Goal: Task Accomplishment & Management: Complete application form

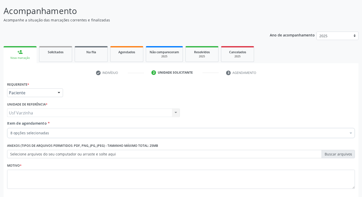
scroll to position [30, 0]
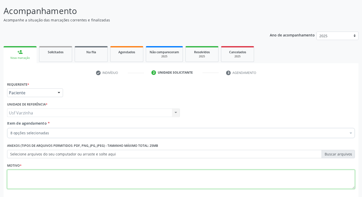
click at [63, 176] on textarea at bounding box center [181, 178] width 348 height 19
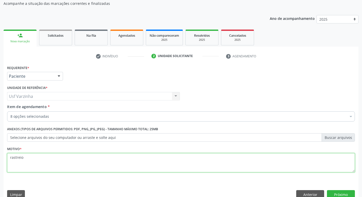
scroll to position [55, 0]
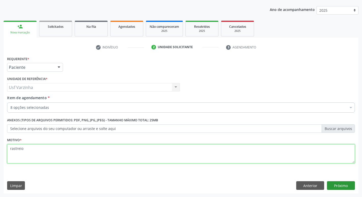
type textarea "rastreio"
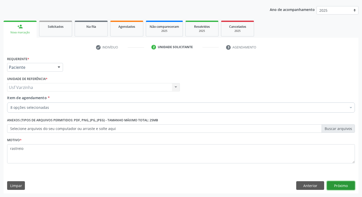
click at [344, 187] on button "Próximo" at bounding box center [341, 185] width 28 height 9
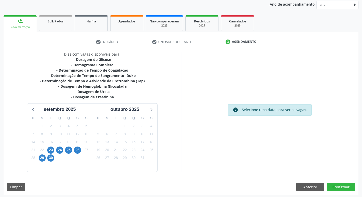
scroll to position [62, 0]
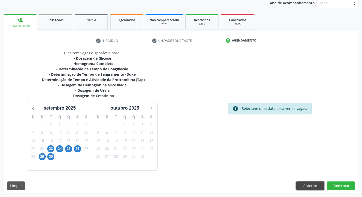
click at [302, 185] on button "Anterior" at bounding box center [311, 185] width 28 height 9
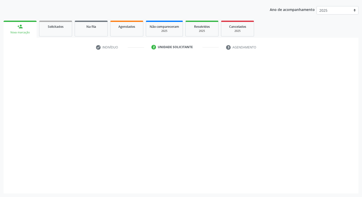
scroll to position [55, 0]
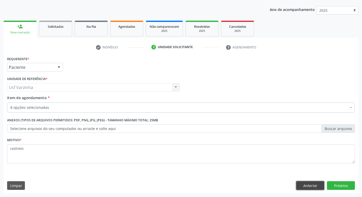
click at [304, 185] on button "Anterior" at bounding box center [311, 185] width 28 height 9
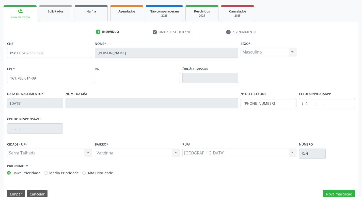
scroll to position [79, 0]
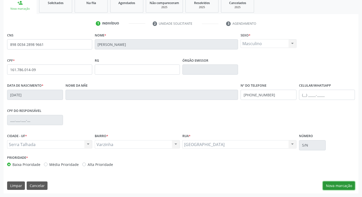
click at [335, 184] on button "Nova marcação" at bounding box center [339, 185] width 32 height 9
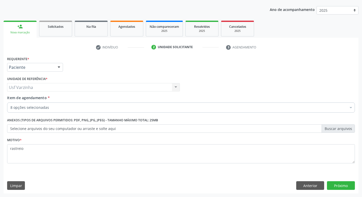
scroll to position [55, 0]
click at [337, 185] on button "Próximo" at bounding box center [341, 185] width 28 height 9
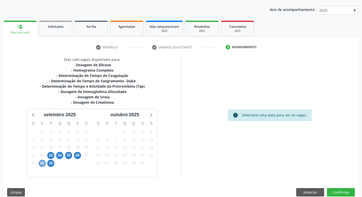
click at [40, 165] on span "29" at bounding box center [42, 162] width 7 height 7
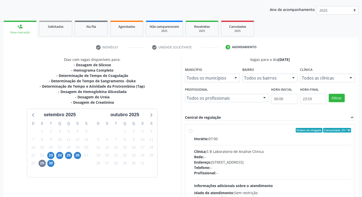
click at [194, 129] on label "Ordem de chegada Consumidos: 24 / 40 Horário: 07:00 Clínica: S B Laboratorio de…" at bounding box center [272, 167] width 157 height 78
click at [191, 129] on input "Ordem de chegada Consumidos: 24 / 40 Horário: 07:00 Clínica: S B Laboratorio de…" at bounding box center [191, 130] width 4 height 5
radio input "true"
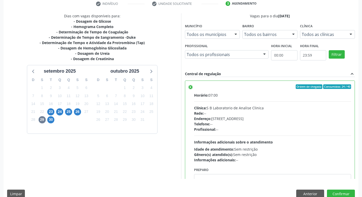
scroll to position [107, 0]
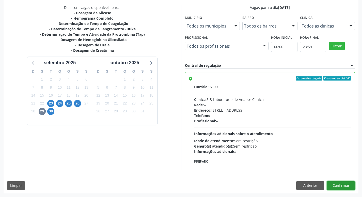
click at [339, 183] on button "Confirmar" at bounding box center [341, 185] width 28 height 9
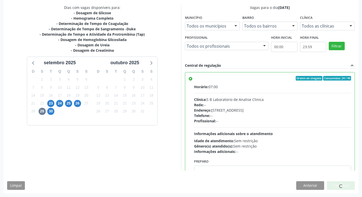
scroll to position [0, 0]
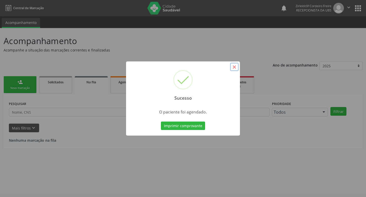
click at [235, 66] on button "×" at bounding box center [234, 67] width 9 height 9
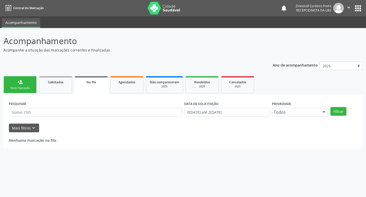
click at [23, 87] on div "Nova marcação" at bounding box center [19, 88] width 25 height 4
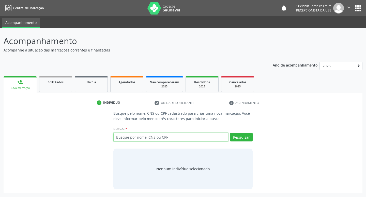
click at [127, 138] on input "text" at bounding box center [170, 136] width 115 height 9
click at [125, 137] on input "text" at bounding box center [170, 136] width 115 height 9
click at [239, 137] on button "Pesquisar" at bounding box center [241, 136] width 23 height 9
click at [150, 137] on input "[PERSON_NAME]" at bounding box center [170, 136] width 115 height 9
type input "e"
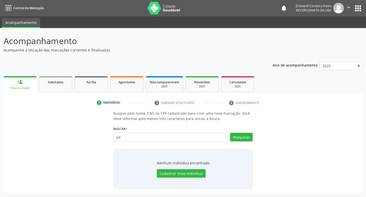
type input "e"
click at [127, 139] on input "text" at bounding box center [170, 136] width 115 height 9
click at [127, 191] on div "Busque pelo nome, CNS ou CPF cadastrado para criar uma nova marcação. Você deve…" at bounding box center [183, 151] width 359 height 82
click at [120, 136] on input "text" at bounding box center [170, 136] width 115 height 9
type input "[PERSON_NAME]"
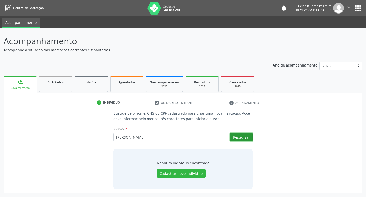
click at [237, 136] on button "Pesquisar" at bounding box center [241, 136] width 23 height 9
type input "[PERSON_NAME]"
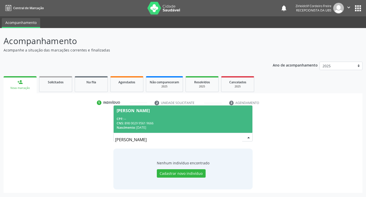
click at [176, 121] on div "CNS: 898 0029 9561 9666" at bounding box center [183, 123] width 133 height 4
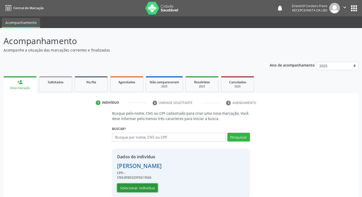
click at [143, 187] on button "Selecionar indivíduo" at bounding box center [137, 187] width 41 height 9
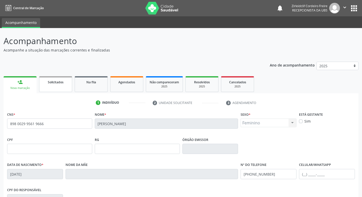
click at [64, 86] on link "Solicitados" at bounding box center [55, 84] width 33 height 16
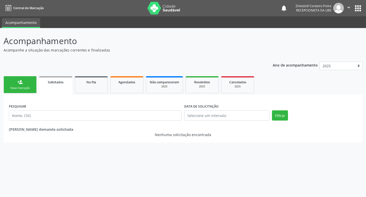
click at [27, 85] on link "person_add Nova marcação" at bounding box center [20, 84] width 33 height 17
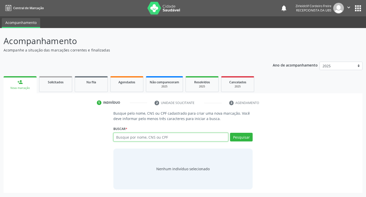
click at [129, 139] on input "text" at bounding box center [170, 136] width 115 height 9
type input "[PERSON_NAME]"
click at [242, 137] on button "Pesquisar" at bounding box center [241, 136] width 23 height 9
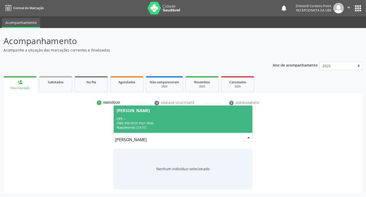
click at [191, 116] on span "[PERSON_NAME] CPF: -- CNS: 898 0029 9561 9666 Nascimento: [DATE]" at bounding box center [183, 118] width 139 height 27
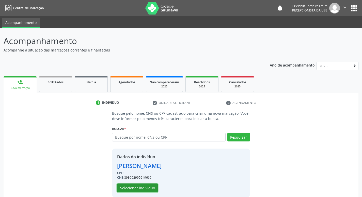
click at [146, 187] on button "Selecionar indivíduo" at bounding box center [137, 187] width 41 height 9
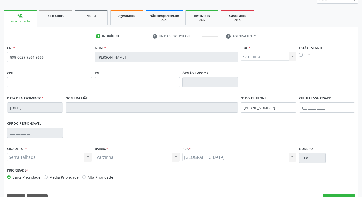
scroll to position [79, 0]
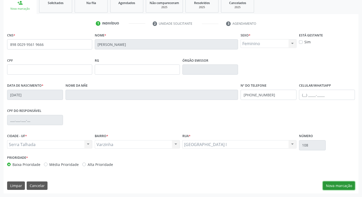
click at [342, 185] on button "Nova marcação" at bounding box center [339, 185] width 32 height 9
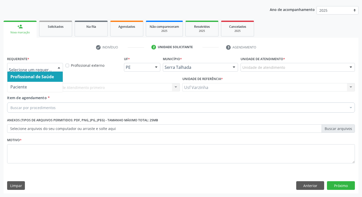
click at [62, 66] on div at bounding box center [59, 67] width 8 height 9
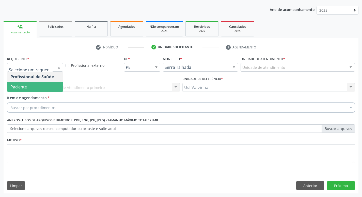
drag, startPoint x: 46, startPoint y: 86, endPoint x: 40, endPoint y: 87, distance: 6.7
click at [46, 86] on span "Paciente" at bounding box center [34, 87] width 55 height 10
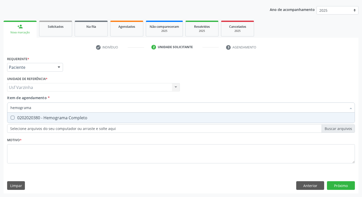
type input "hemograma"
click at [15, 117] on div "0202020380 - Hemograma Completo" at bounding box center [181, 117] width 342 height 4
checkbox Completo "true"
click at [35, 108] on input "hemograma" at bounding box center [178, 107] width 336 height 10
type input "hemog"
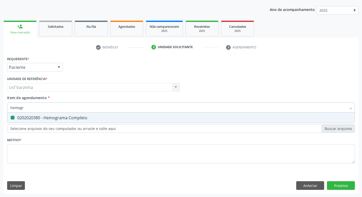
checkbox Completo "false"
type input "h"
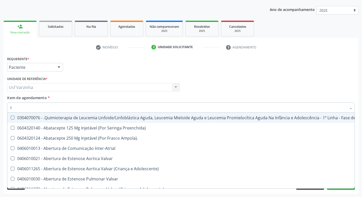
type input "tg"
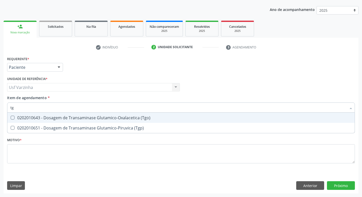
click at [55, 116] on div "0202010643 - Dosagem de Transaminase Glutamico-Oxalacetica (Tgo)" at bounding box center [181, 117] width 342 height 4
checkbox \(Tgo\) "true"
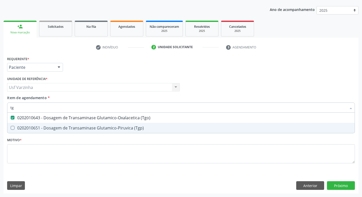
drag, startPoint x: 52, startPoint y: 123, endPoint x: 47, endPoint y: 121, distance: 4.5
click at [51, 123] on span "0202010651 - Dosagem de Transaminase Glutamico-Piruvica (Tgp)" at bounding box center [181, 128] width 348 height 10
checkbox \(Tgp\) "true"
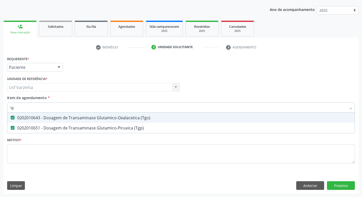
click at [17, 108] on input "tg" at bounding box center [178, 107] width 336 height 10
type input "t"
checkbox \(Tgo\) "false"
checkbox \(Tgp\) "false"
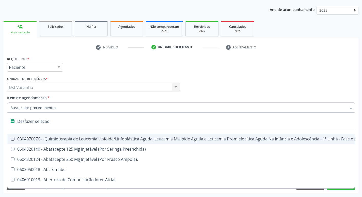
type input "u"
checkbox Colecistectomia "true"
checkbox Doadora\) "true"
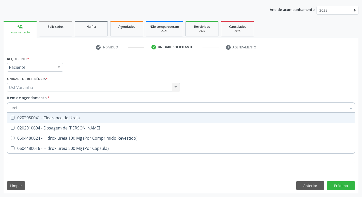
type input "ureia"
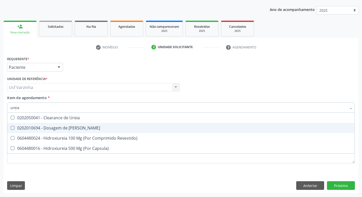
drag, startPoint x: 18, startPoint y: 126, endPoint x: 18, endPoint y: 123, distance: 2.6
click at [18, 126] on div "0202010694 - Dosagem de [PERSON_NAME]" at bounding box center [181, 128] width 342 height 4
checkbox Ureia "true"
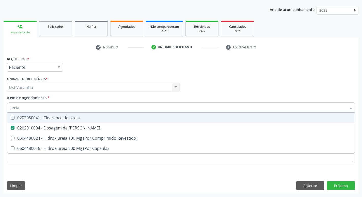
click at [27, 107] on input "ureia" at bounding box center [178, 107] width 336 height 10
type input "ure"
checkbox Ureia "false"
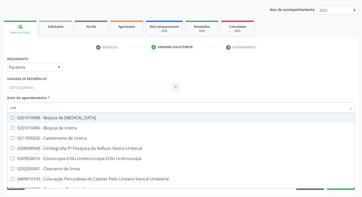
type input "ur"
checkbox Ureia "false"
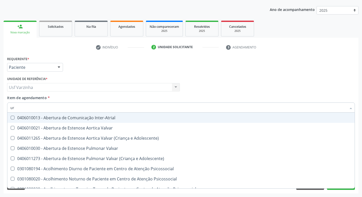
type input "u"
checkbox Ureia "false"
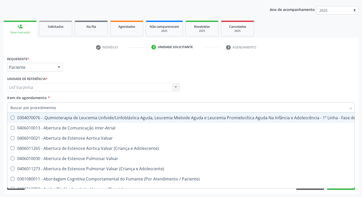
checkbox \(Tgo\) "false"
checkbox \(Tgp\) "false"
checkbox Ureia "false"
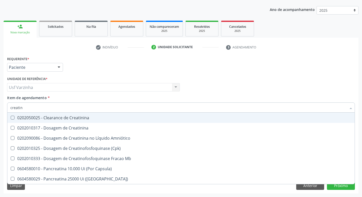
type input "creatini"
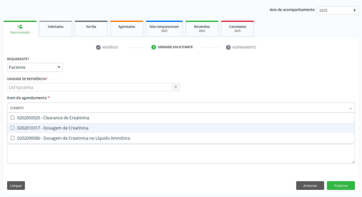
click at [17, 128] on div "0202010317 - Dosagem de Creatinina" at bounding box center [181, 128] width 342 height 4
checkbox Creatinina "true"
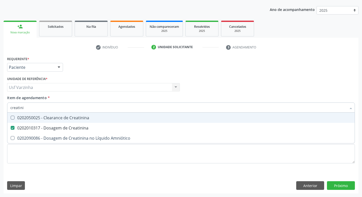
click at [34, 107] on input "creatini" at bounding box center [178, 107] width 336 height 10
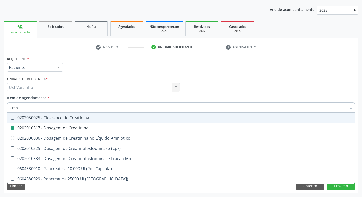
type input "cre"
checkbox Creatinina "false"
checkbox \(Cpk\) "false"
checkbox Capsula\) "false"
type input "c"
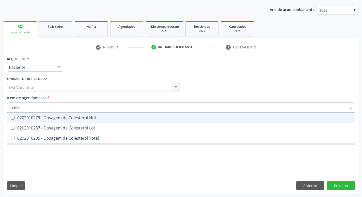
type input "colest"
click at [14, 119] on Hdl at bounding box center [13, 117] width 4 height 4
click at [11, 119] on Hdl "checkbox" at bounding box center [8, 117] width 3 height 3
checkbox Hdl "true"
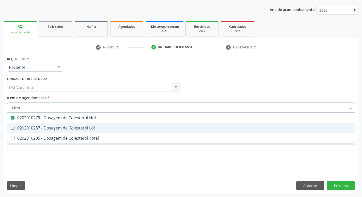
drag, startPoint x: 19, startPoint y: 125, endPoint x: 19, endPoint y: 131, distance: 6.1
click at [19, 126] on div "0202010287 - Dosagem de Colesterol Ldl" at bounding box center [181, 128] width 342 height 4
checkbox Ldl "true"
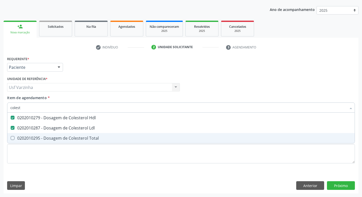
click at [18, 139] on div "0202010295 - Dosagem de Colesterol Total" at bounding box center [181, 138] width 342 height 4
checkbox Total "true"
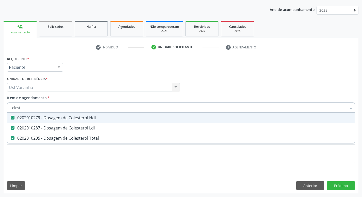
click at [24, 105] on input "colest" at bounding box center [178, 107] width 336 height 10
type input "c"
checkbox Hdl "false"
checkbox Ldl "false"
checkbox Total "false"
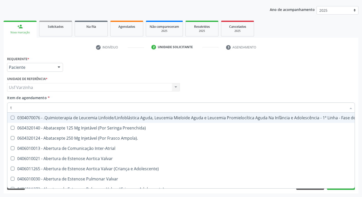
type input "tr"
checkbox Visual "true"
checkbox Primária "true"
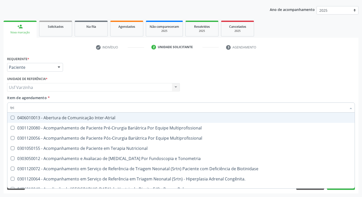
type input "trig"
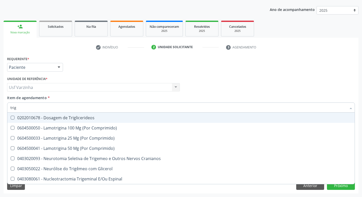
click at [75, 120] on div "0202010678 - Dosagem de Triglicerideos" at bounding box center [181, 117] width 342 height 4
checkbox Triglicerideos "true"
click at [23, 109] on input "trig" at bounding box center [178, 107] width 336 height 10
type input "tri"
checkbox Triglicerideos "false"
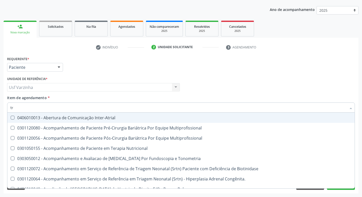
type input "t"
checkbox Triglicerideos "false"
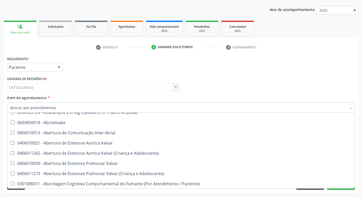
scroll to position [51, 0]
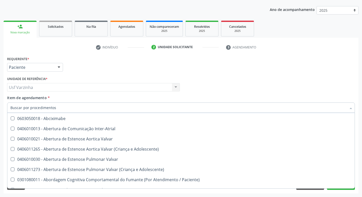
click at [58, 68] on div at bounding box center [59, 67] width 8 height 9
checkbox Preenchida\) "true"
checkbox Ampola\)\ "true"
checkbox Abciximabe "true"
checkbox Inter-Atrial "true"
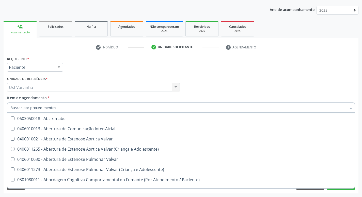
checkbox Valvar "true"
checkbox Adolescente\) "true"
checkbox Valvar "true"
checkbox Adolescente\) "true"
checkbox Paciente\) "true"
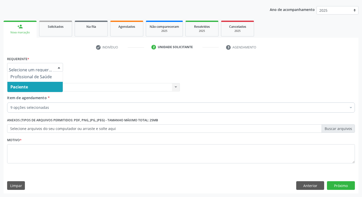
scroll to position [0, 0]
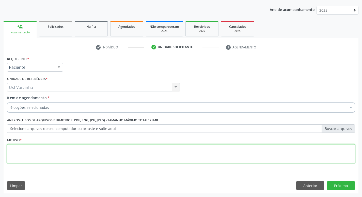
click at [12, 151] on textarea at bounding box center [181, 153] width 348 height 19
type textarea "rastreio"
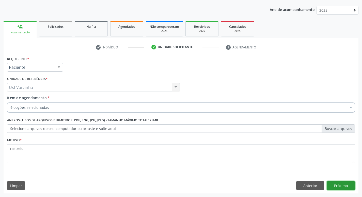
click at [345, 187] on button "Próximo" at bounding box center [341, 185] width 28 height 9
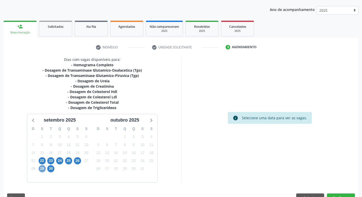
click at [41, 169] on span "29" at bounding box center [42, 168] width 7 height 7
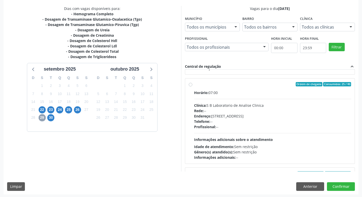
scroll to position [76, 0]
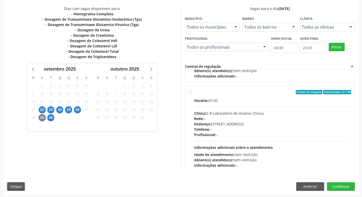
click at [194, 92] on label "Ordem de chegada Consumidos: 25 / 40 Horário: 07:00 Clínica: S B Laboratorio de…" at bounding box center [272, 129] width 157 height 78
click at [189, 92] on input "Ordem de chegada Consumidos: 25 / 40 Horário: 07:00 Clínica: S B Laboratorio de…" at bounding box center [191, 92] width 4 height 5
radio input "true"
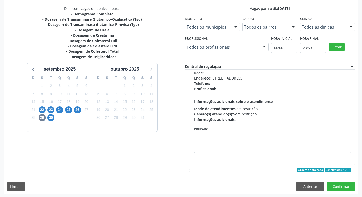
scroll to position [127, 0]
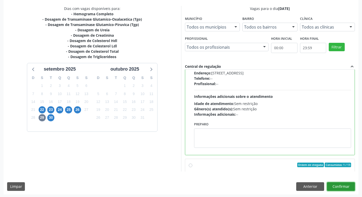
click at [334, 187] on button "Confirmar" at bounding box center [341, 186] width 28 height 9
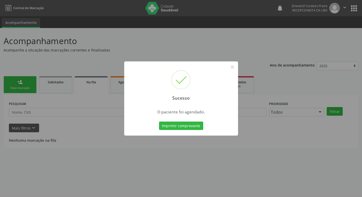
scroll to position [0, 0]
click at [234, 68] on button "×" at bounding box center [234, 67] width 9 height 9
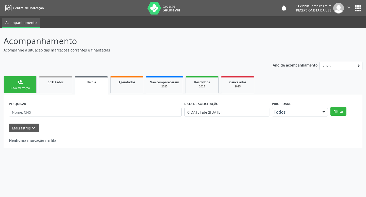
click at [26, 87] on div "Nova marcação" at bounding box center [19, 88] width 25 height 4
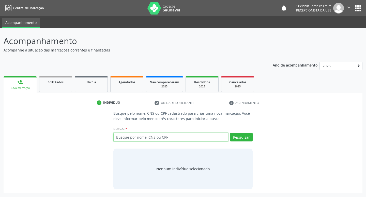
click at [126, 137] on input "text" at bounding box center [170, 136] width 115 height 9
click at [127, 87] on link "Agendados" at bounding box center [126, 84] width 33 height 16
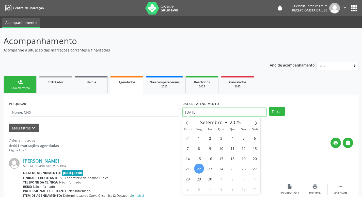
click at [212, 112] on input "[DATE]" at bounding box center [225, 112] width 84 height 9
click at [200, 166] on span "22" at bounding box center [199, 168] width 10 height 10
type input "[DATE]"
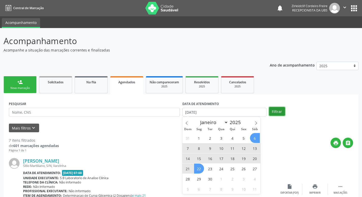
click at [274, 111] on button "Filtrar" at bounding box center [277, 111] width 16 height 9
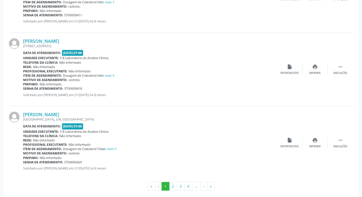
scroll to position [1074, 0]
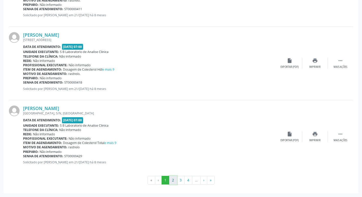
click at [172, 180] on button "2" at bounding box center [173, 179] width 8 height 9
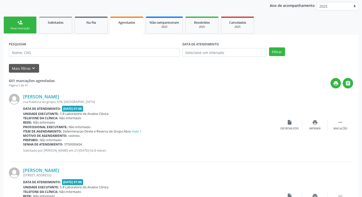
scroll to position [0, 0]
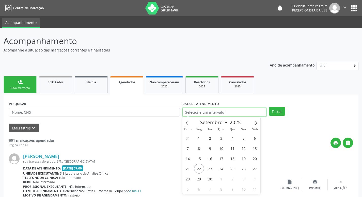
click at [207, 112] on input "text" at bounding box center [225, 112] width 84 height 9
click at [199, 169] on span "22" at bounding box center [199, 168] width 10 height 10
type input "[DATE]"
click at [199, 169] on span "22" at bounding box center [199, 168] width 10 height 10
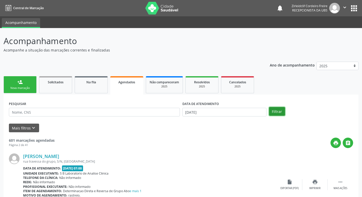
click at [280, 112] on button "Filtrar" at bounding box center [277, 111] width 16 height 9
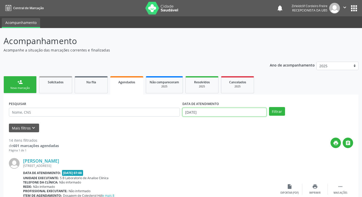
click at [209, 114] on input "[DATE]" at bounding box center [225, 112] width 84 height 9
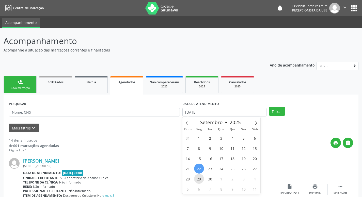
click at [200, 178] on span "29" at bounding box center [199, 178] width 10 height 10
type input "[DATE]"
click at [201, 178] on span "29" at bounding box center [199, 178] width 10 height 10
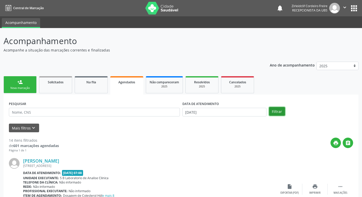
click at [276, 110] on button "Filtrar" at bounding box center [277, 111] width 16 height 9
click at [26, 89] on div "Nova marcação" at bounding box center [19, 88] width 25 height 4
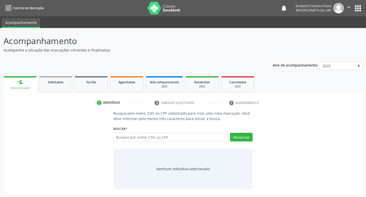
click at [32, 84] on link "person_add Nova marcação" at bounding box center [20, 84] width 33 height 17
click at [130, 137] on input "text" at bounding box center [170, 136] width 115 height 9
